Goal: Information Seeking & Learning: Learn about a topic

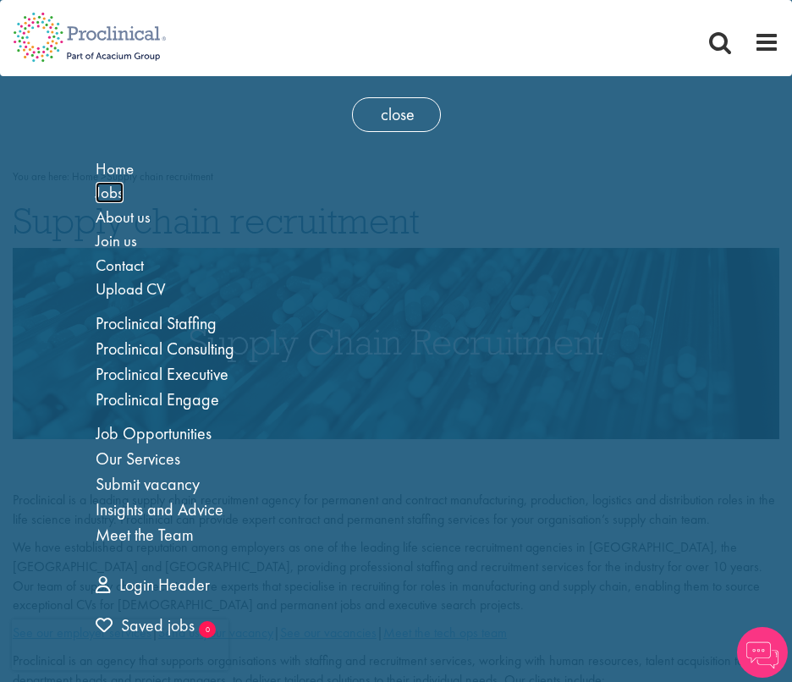
click at [113, 189] on span "Jobs" at bounding box center [110, 192] width 28 height 21
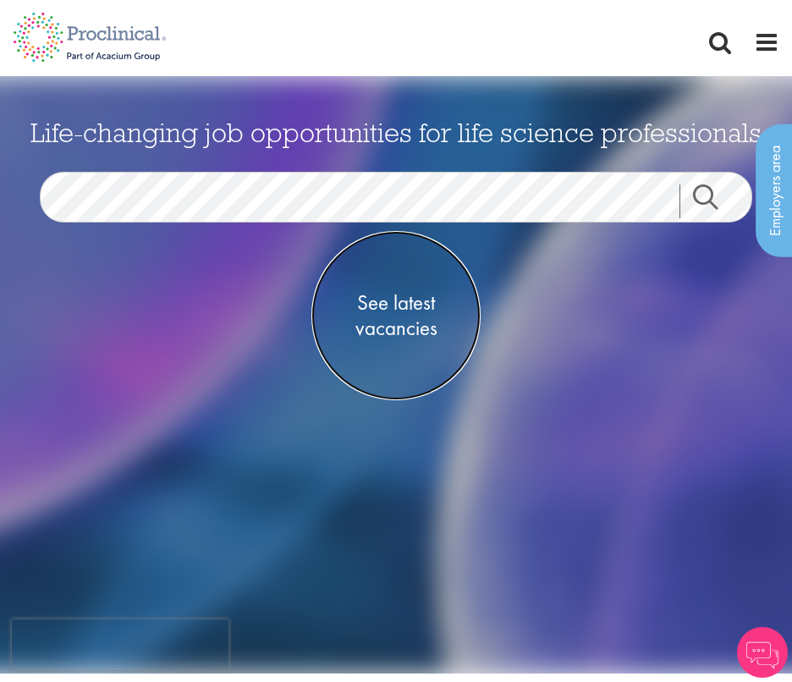
click at [390, 285] on link "See latest vacancies" at bounding box center [395, 315] width 169 height 169
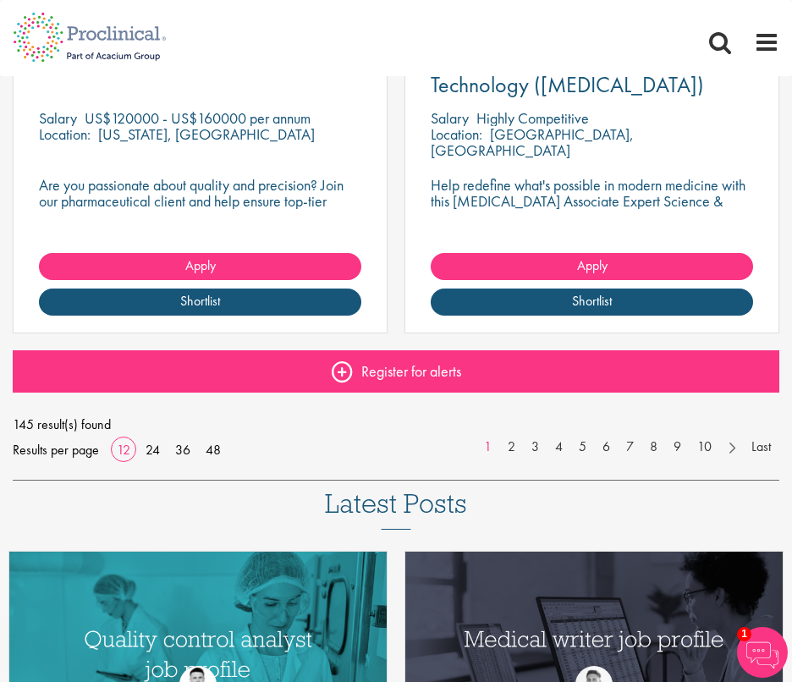
scroll to position [2200, 0]
